Goal: Task Accomplishment & Management: Manage account settings

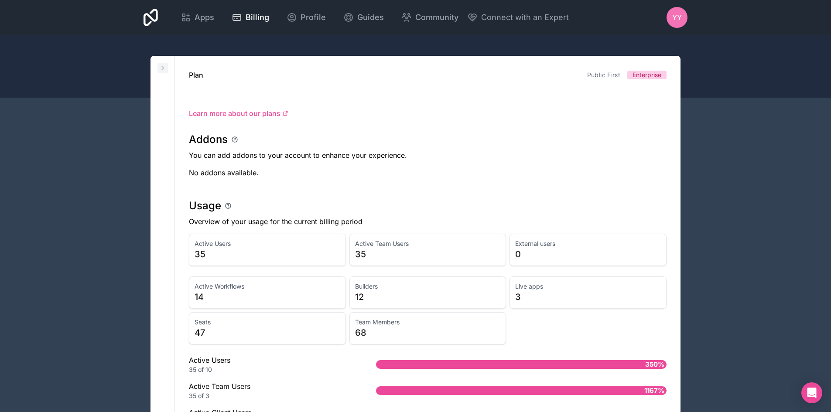
click at [166, 65] on icon at bounding box center [162, 68] width 7 height 7
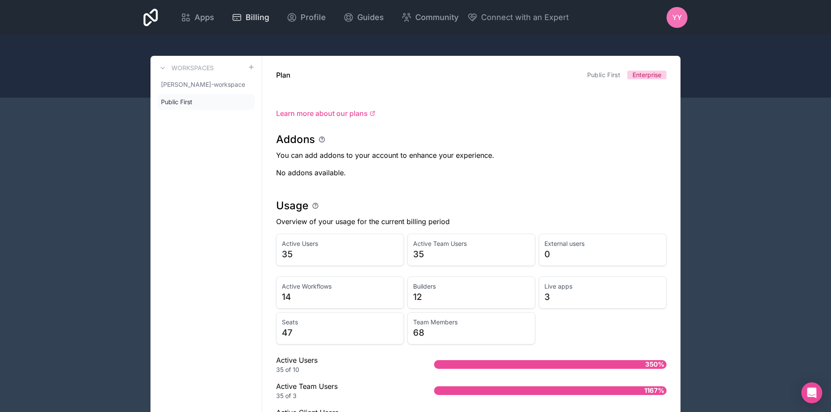
click at [252, 14] on span "Billing" at bounding box center [258, 17] width 24 height 12
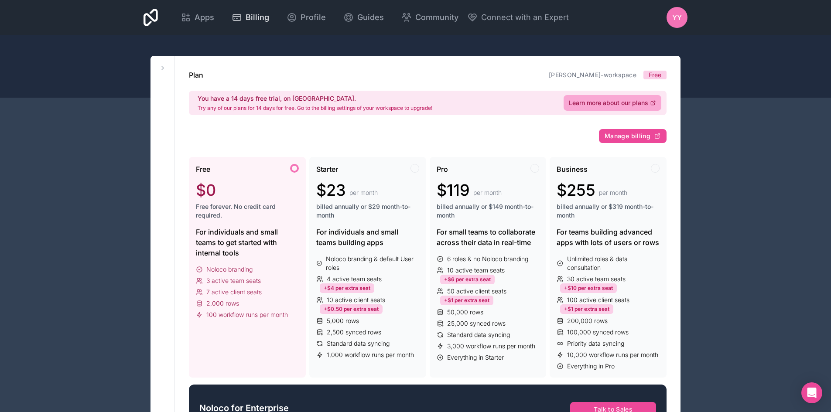
click at [252, 14] on span "Billing" at bounding box center [258, 17] width 24 height 12
click at [159, 66] on button at bounding box center [162, 68] width 10 height 10
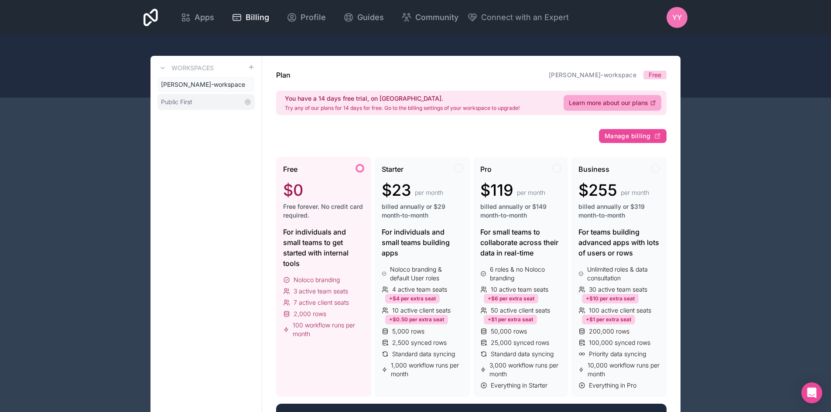
click at [189, 106] on span "Public First" at bounding box center [176, 102] width 31 height 9
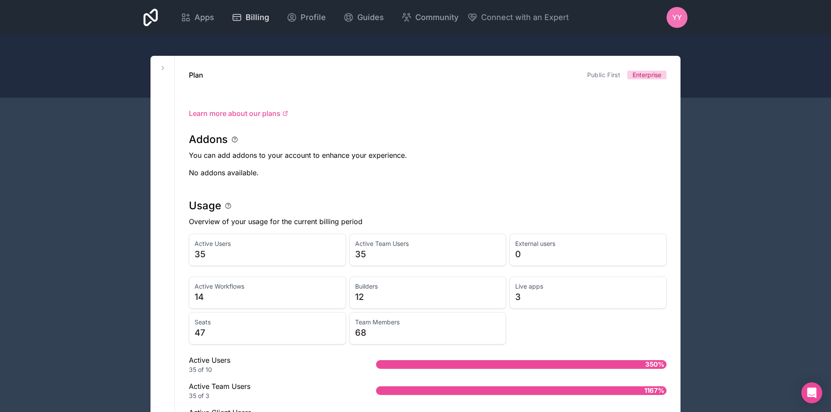
click at [262, 19] on span "Billing" at bounding box center [258, 17] width 24 height 12
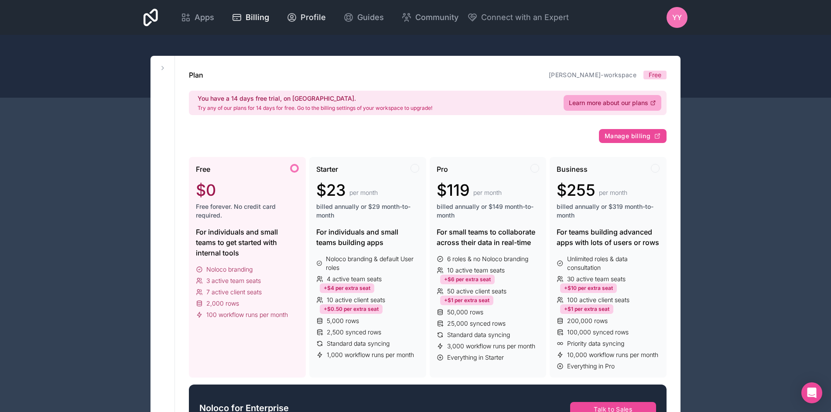
click at [303, 14] on span "Profile" at bounding box center [313, 17] width 25 height 12
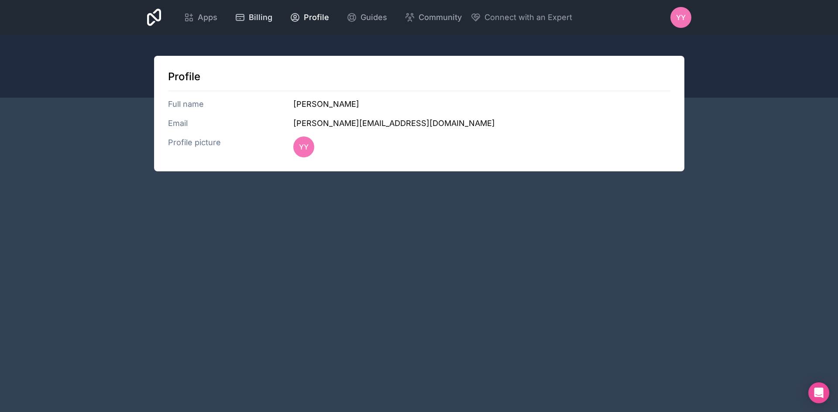
click at [266, 16] on span "Billing" at bounding box center [261, 17] width 24 height 12
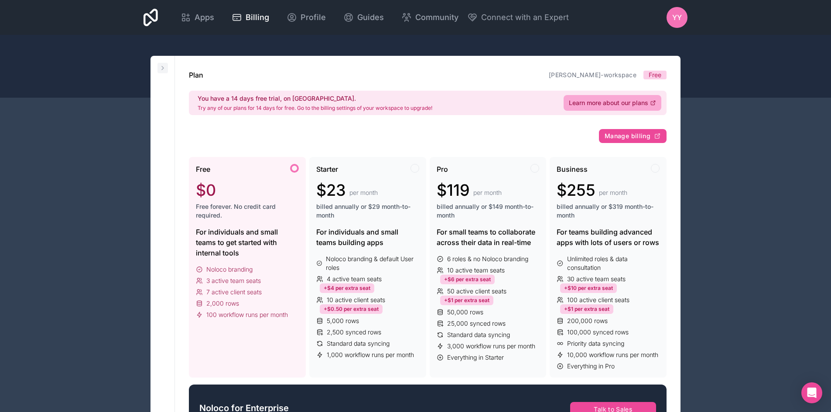
click at [164, 68] on icon at bounding box center [163, 67] width 2 height 3
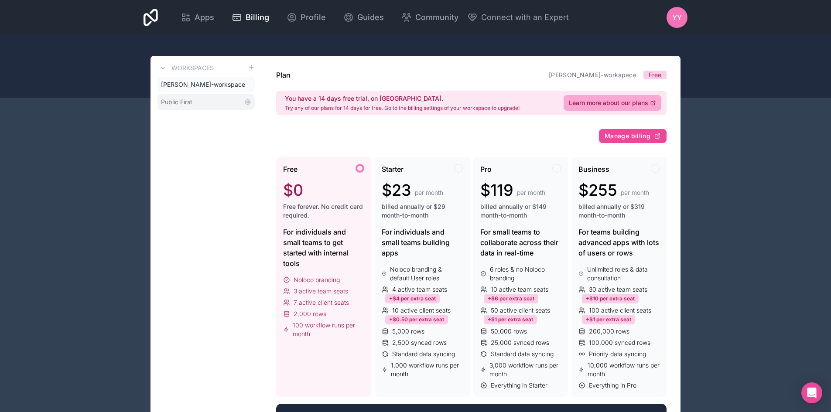
click at [181, 106] on link "Public First" at bounding box center [205, 102] width 97 height 16
